Goal: Obtain resource: Obtain resource

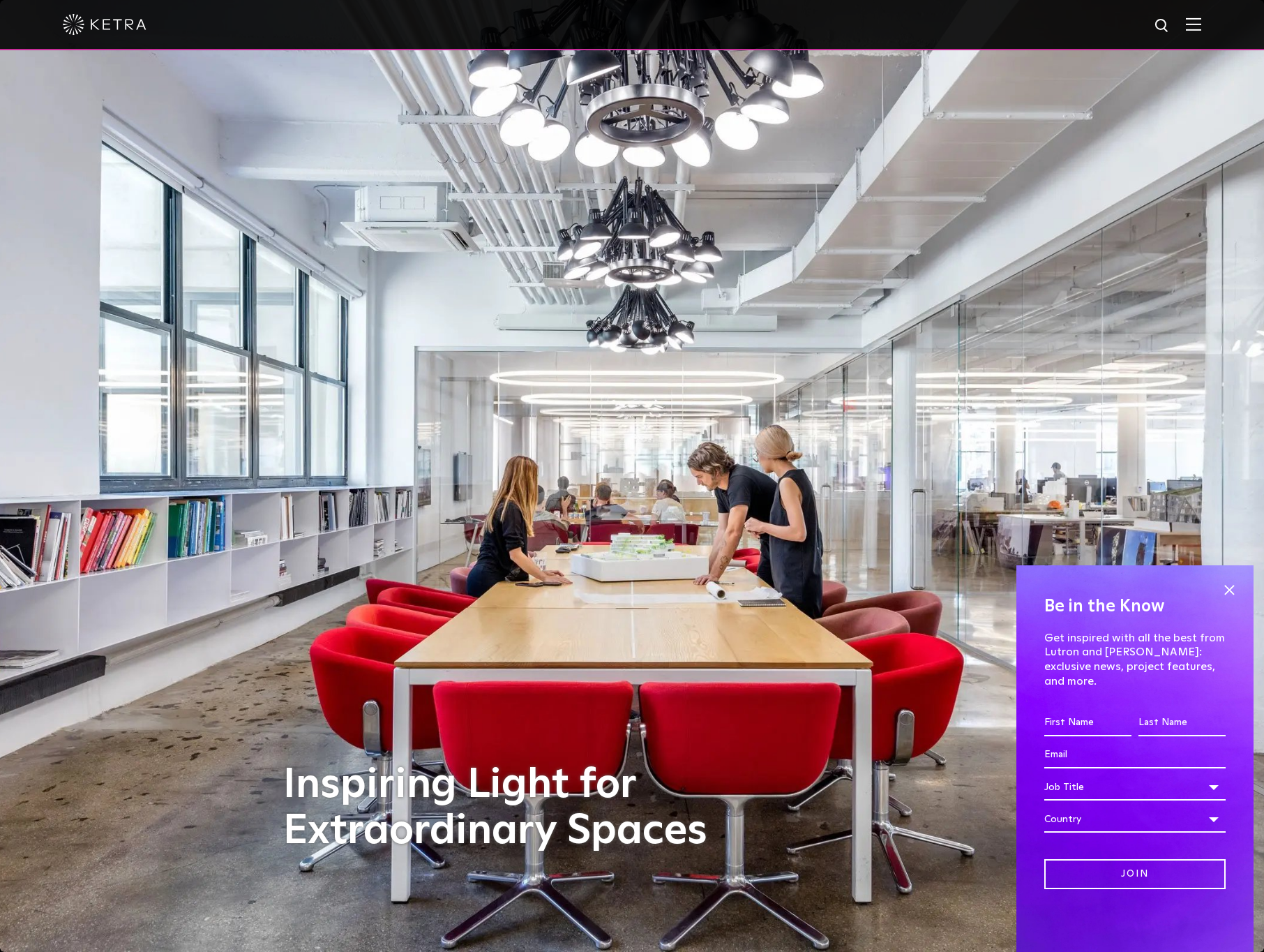
click at [1192, 24] on img at bounding box center [1194, 24] width 16 height 14
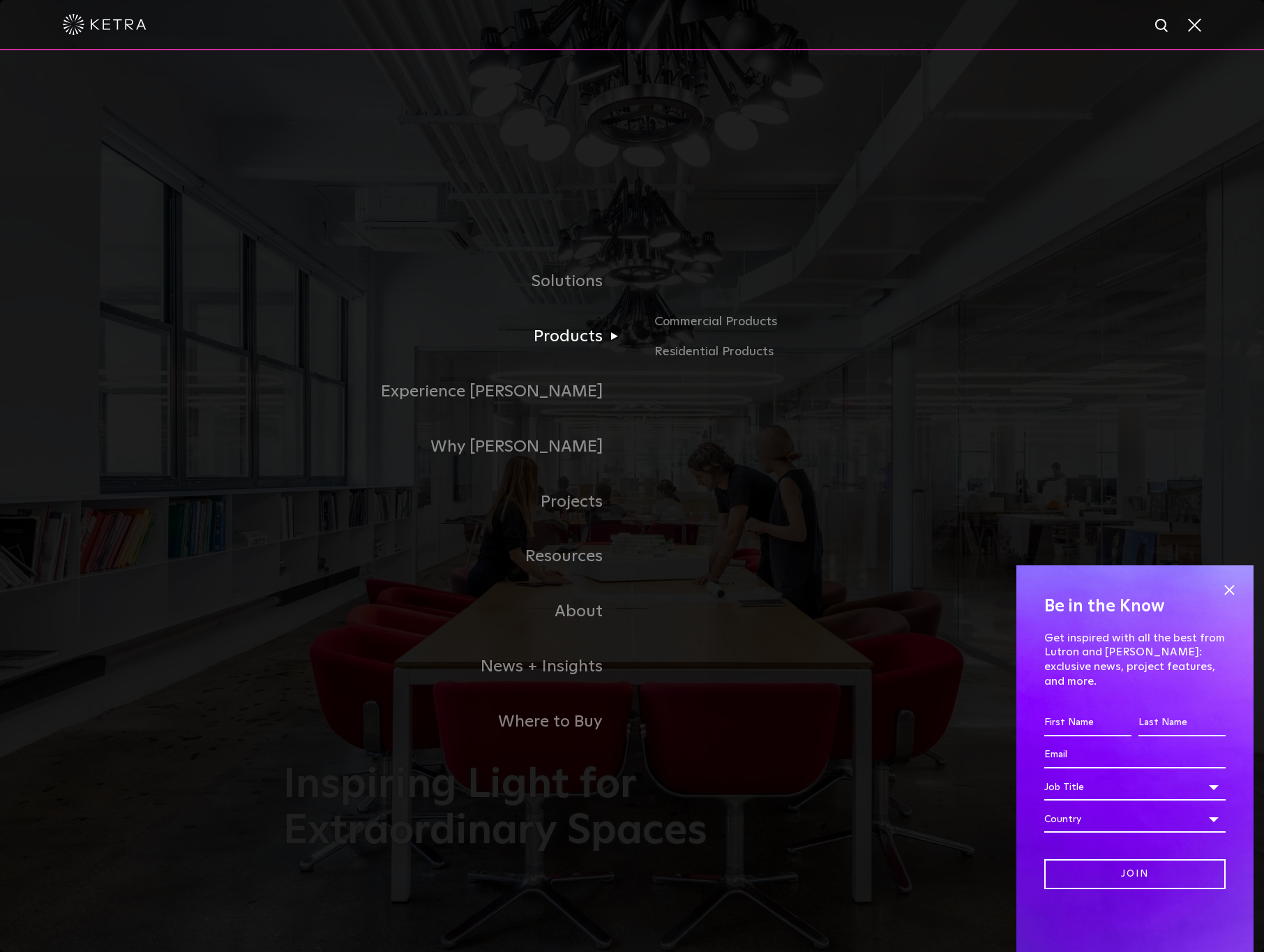
click at [584, 330] on link "Products" at bounding box center [457, 337] width 349 height 56
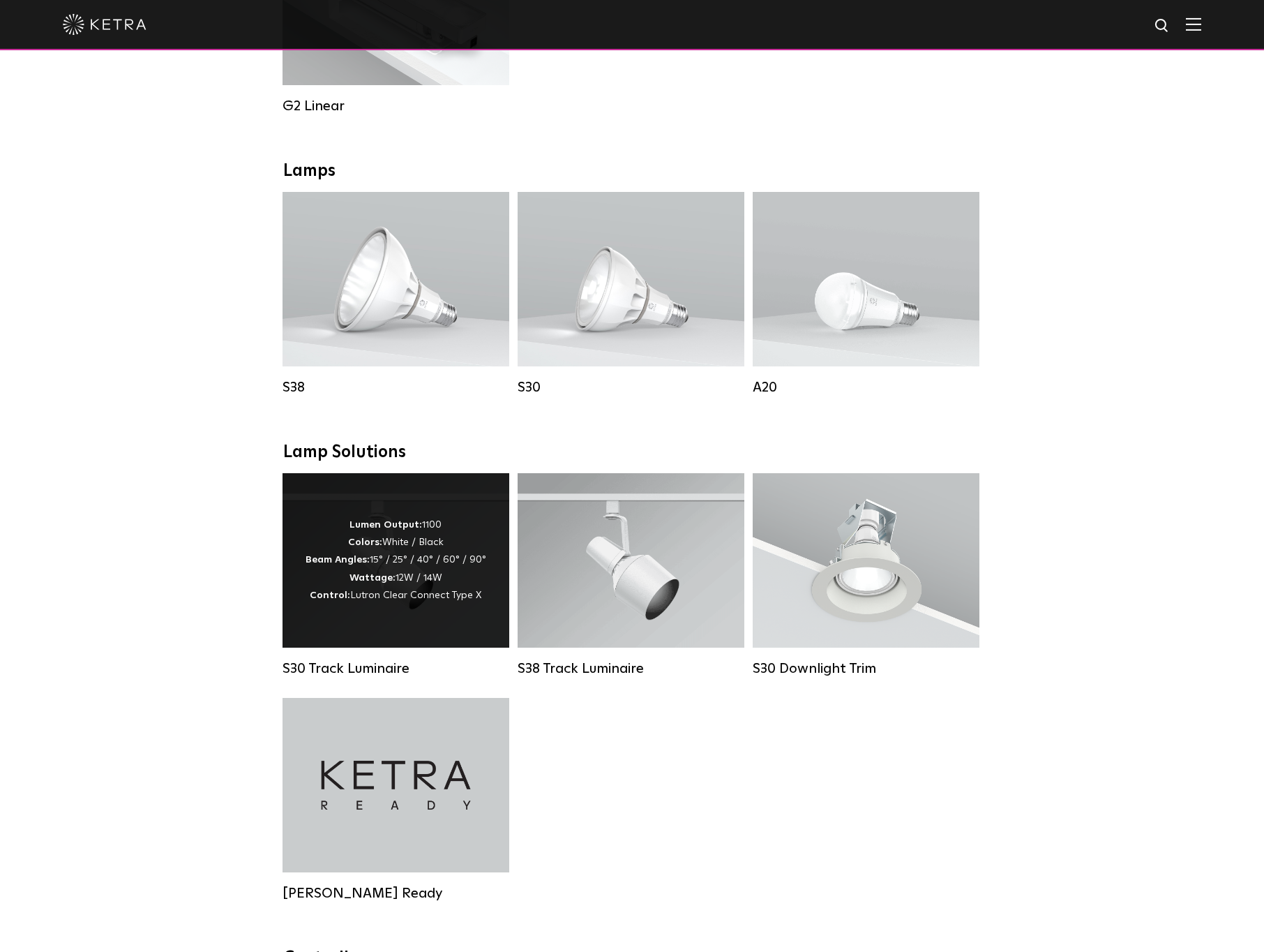
scroll to position [904, 0]
click at [347, 585] on div "Lumen Output: 1100 Colors: White / Black Beam Angles: 15° / 25° / 40° / 60° / 9…" at bounding box center [395, 559] width 180 height 88
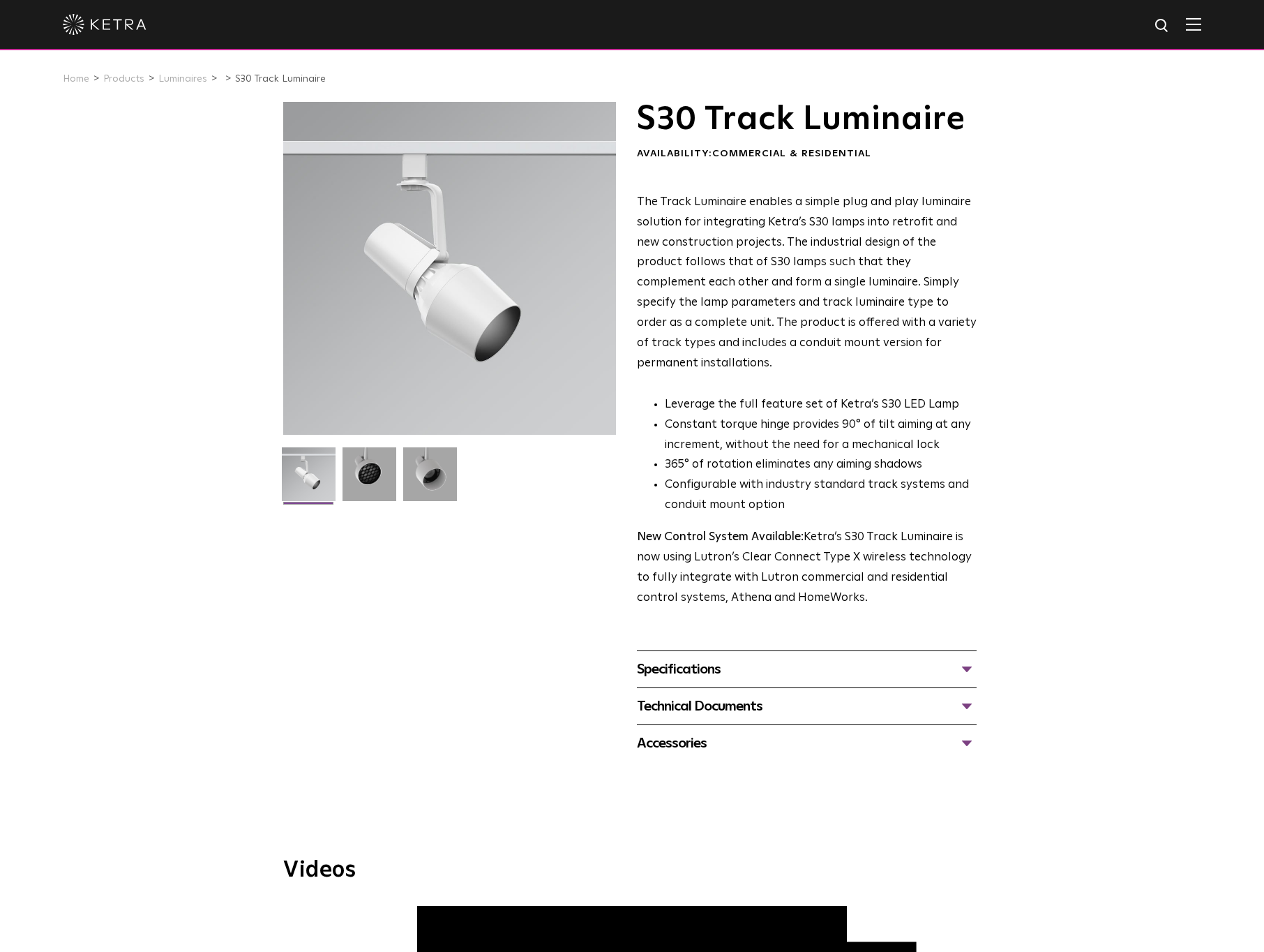
click at [700, 658] on div "Specifications" at bounding box center [807, 669] width 339 height 22
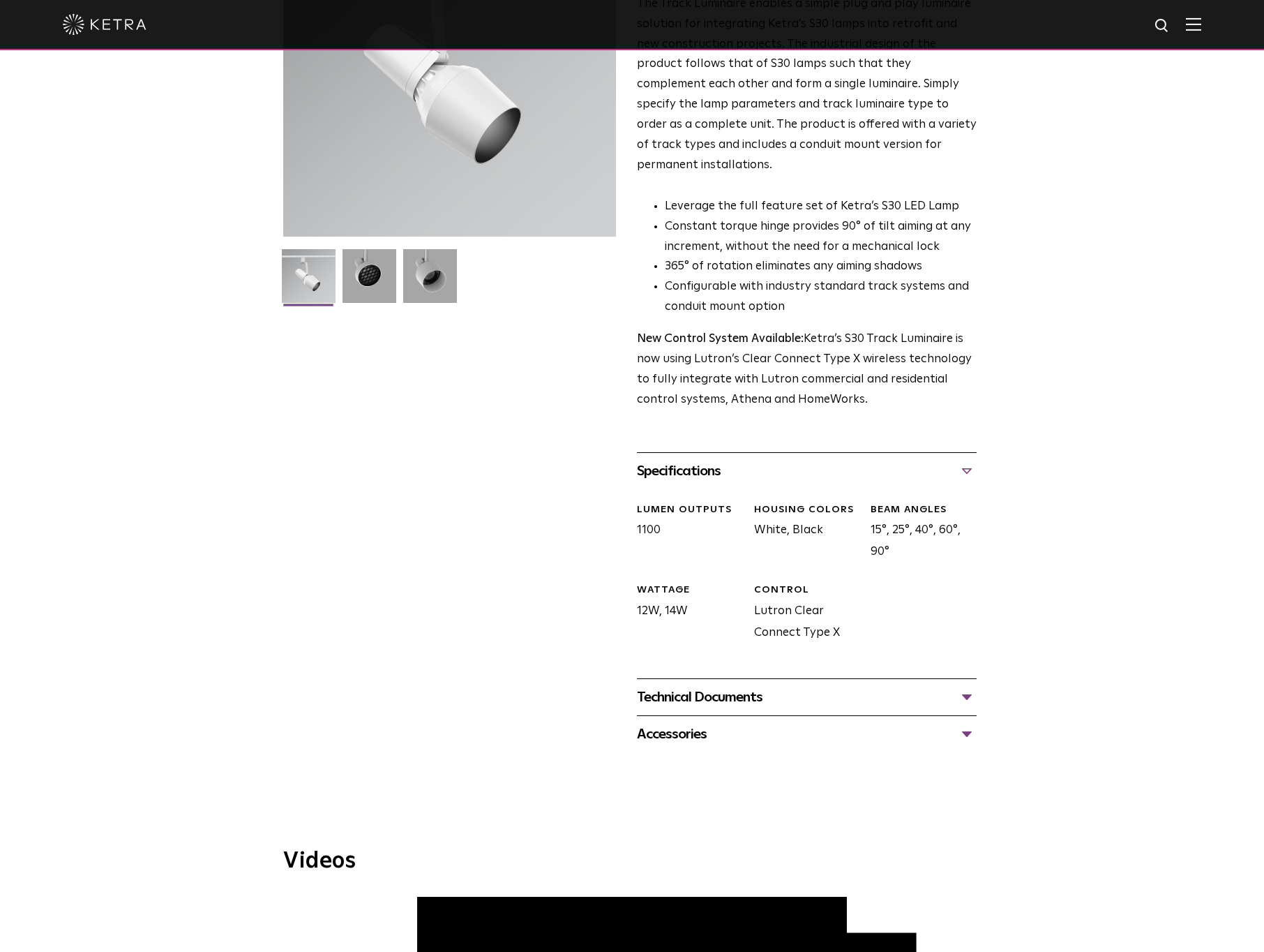
scroll to position [202, 0]
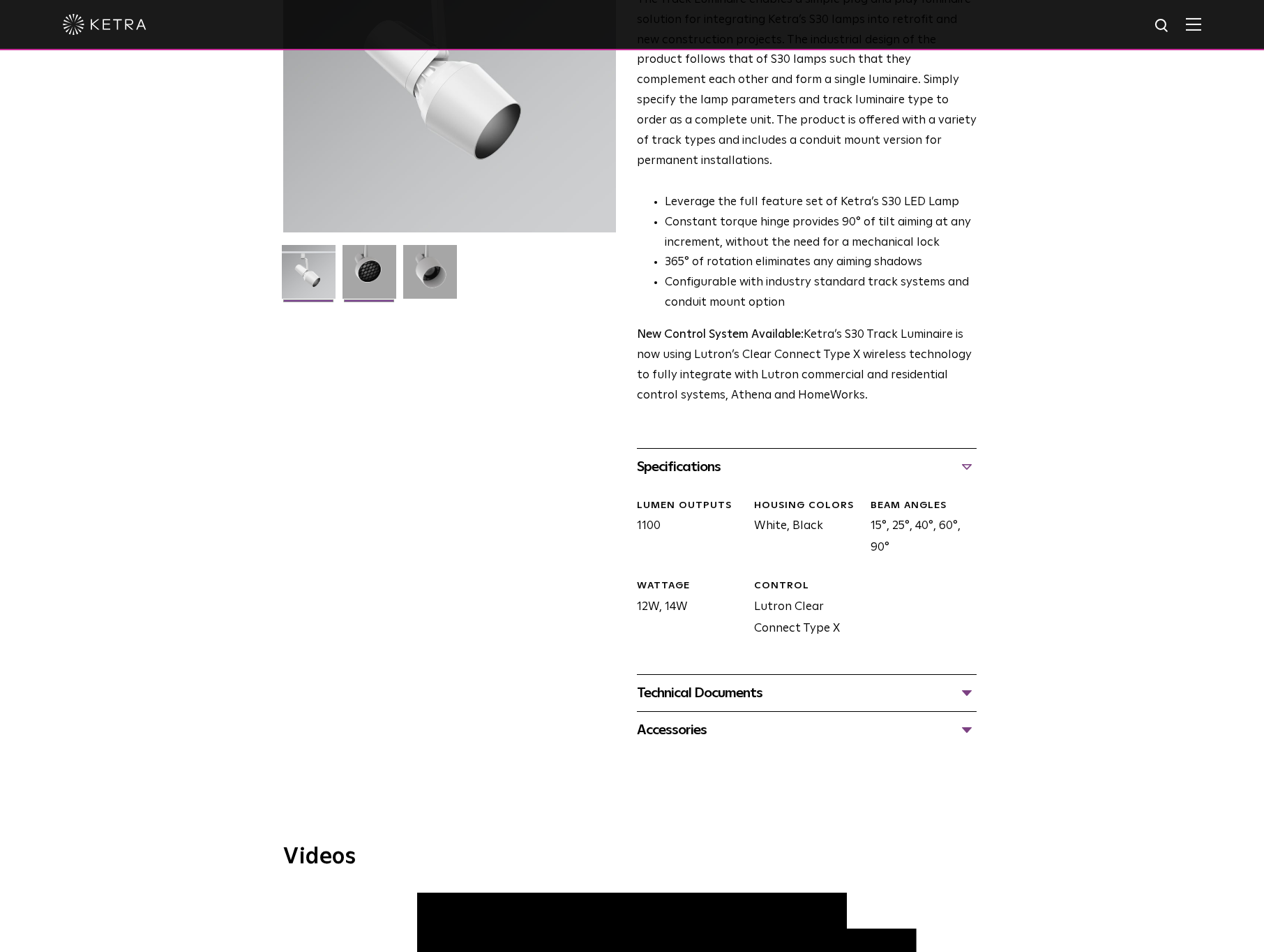
click at [382, 270] on img at bounding box center [369, 277] width 54 height 64
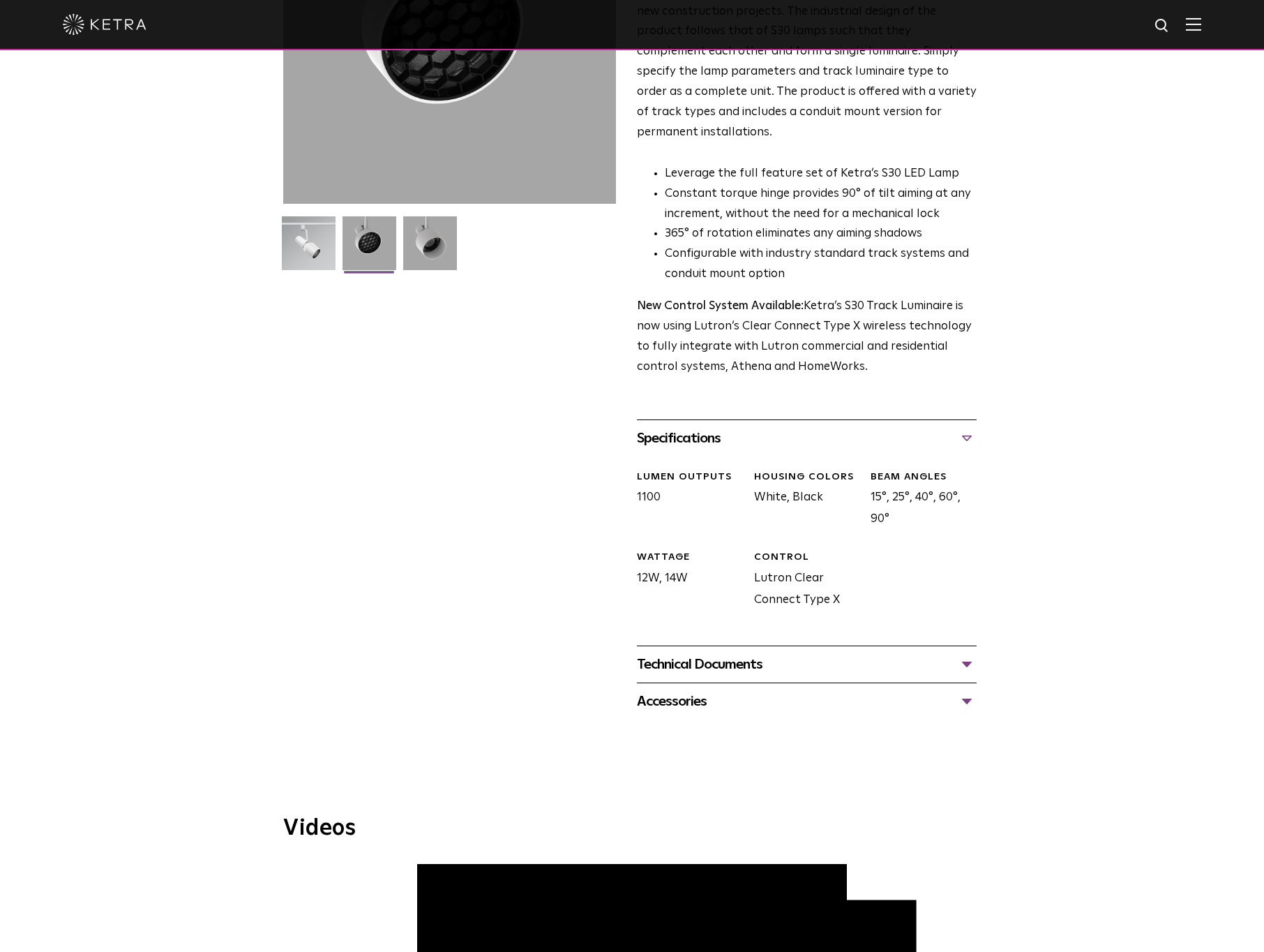
scroll to position [237, 0]
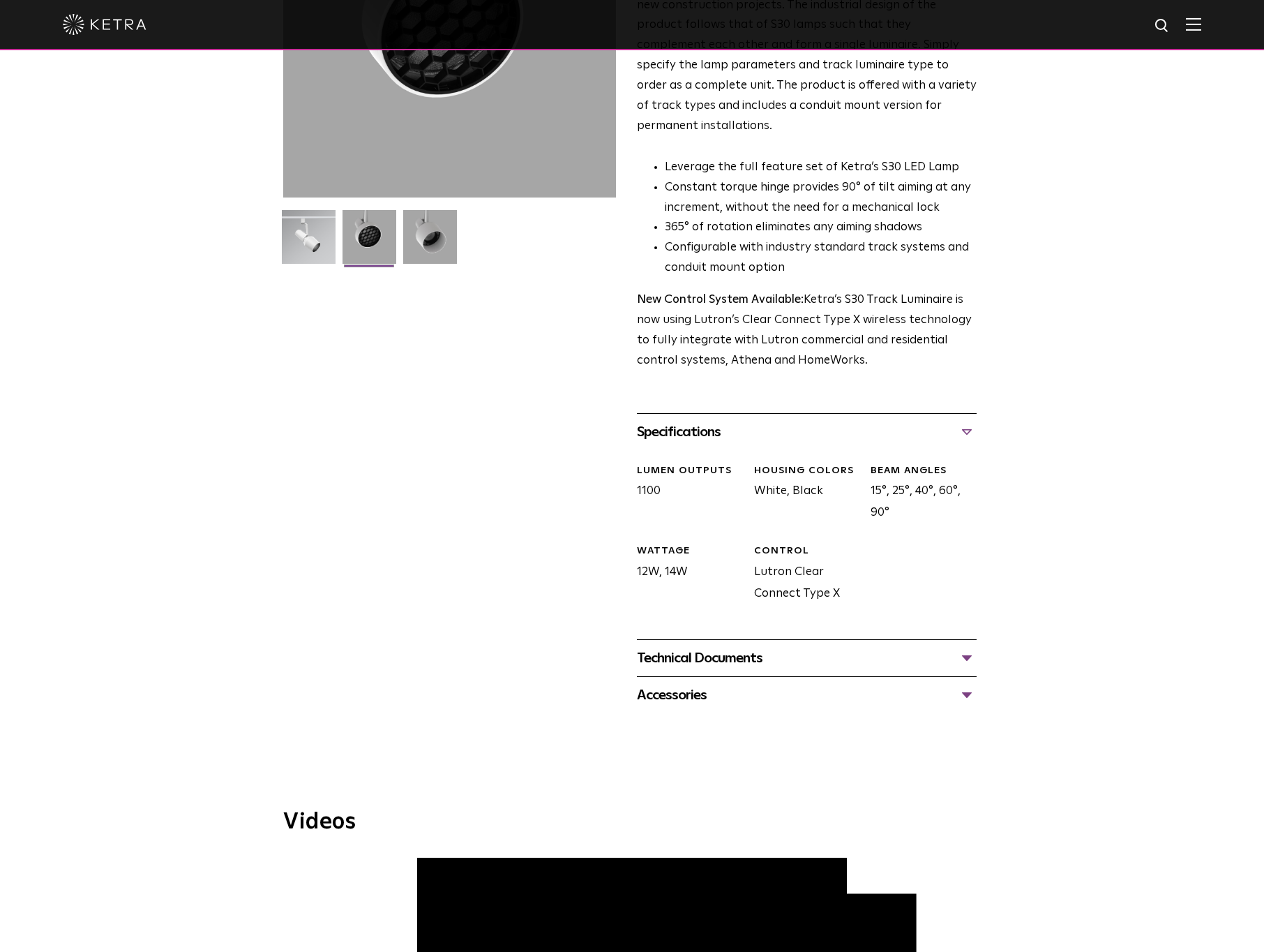
click at [759, 647] on div "Technical Documents" at bounding box center [807, 657] width 339 height 22
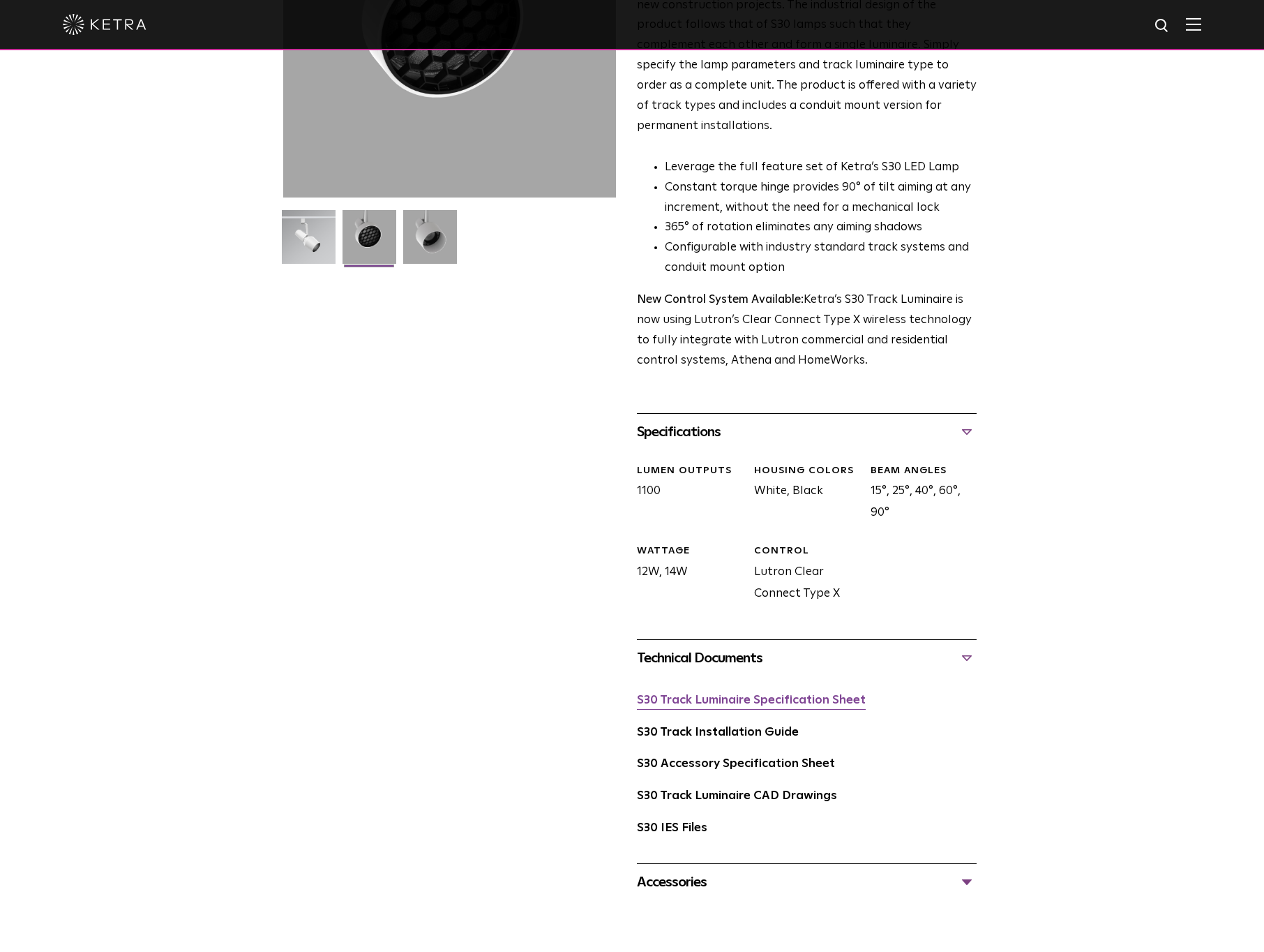
click at [740, 694] on link "S30 Track Luminaire Specification Sheet" at bounding box center [751, 700] width 229 height 12
